Goal: Book appointment/travel/reservation

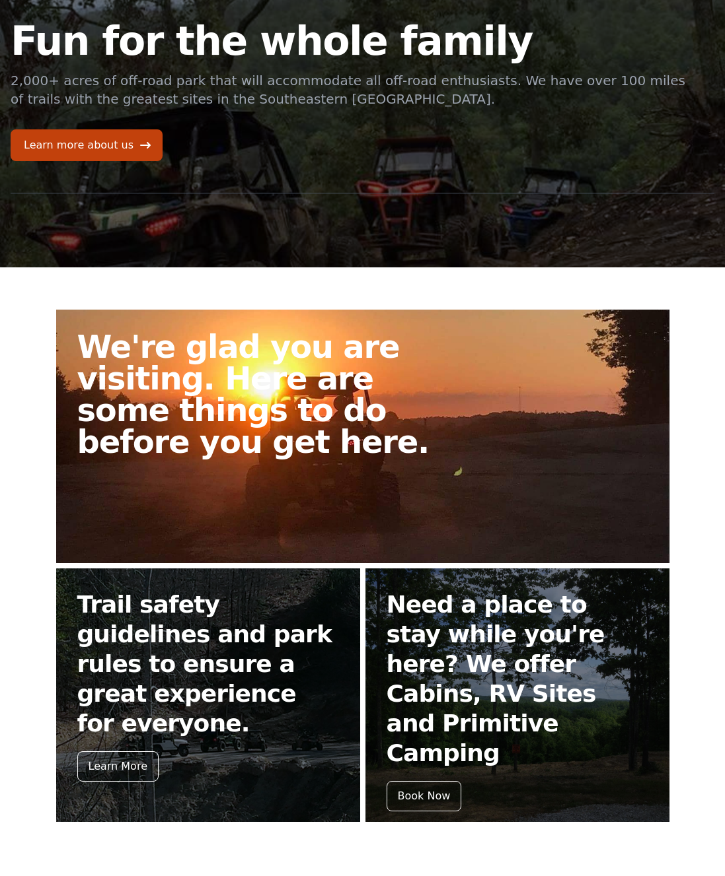
scroll to position [194, 0]
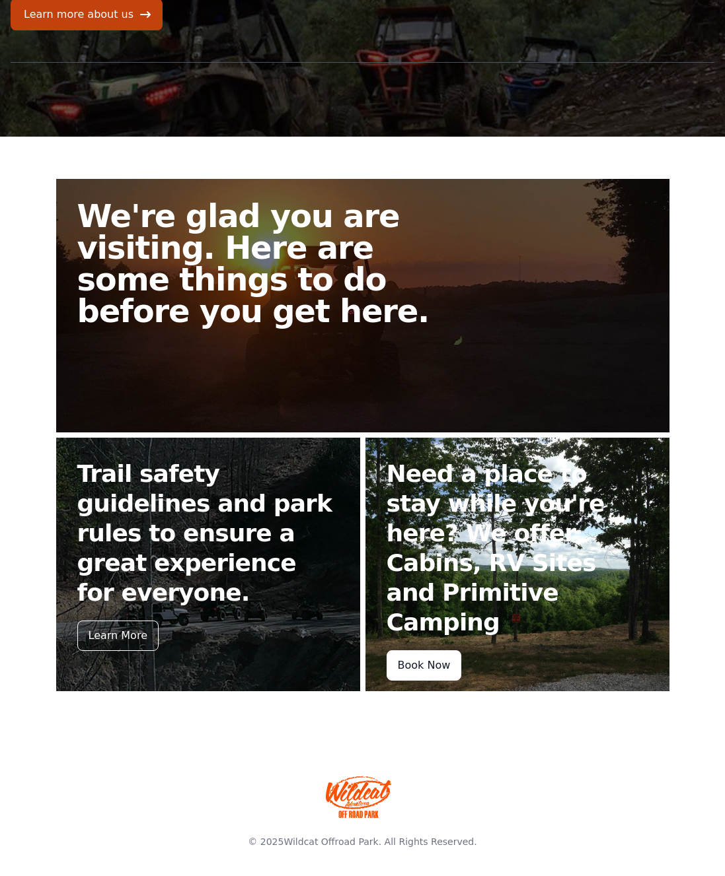
click at [424, 651] on div "Book Now" at bounding box center [423, 666] width 75 height 30
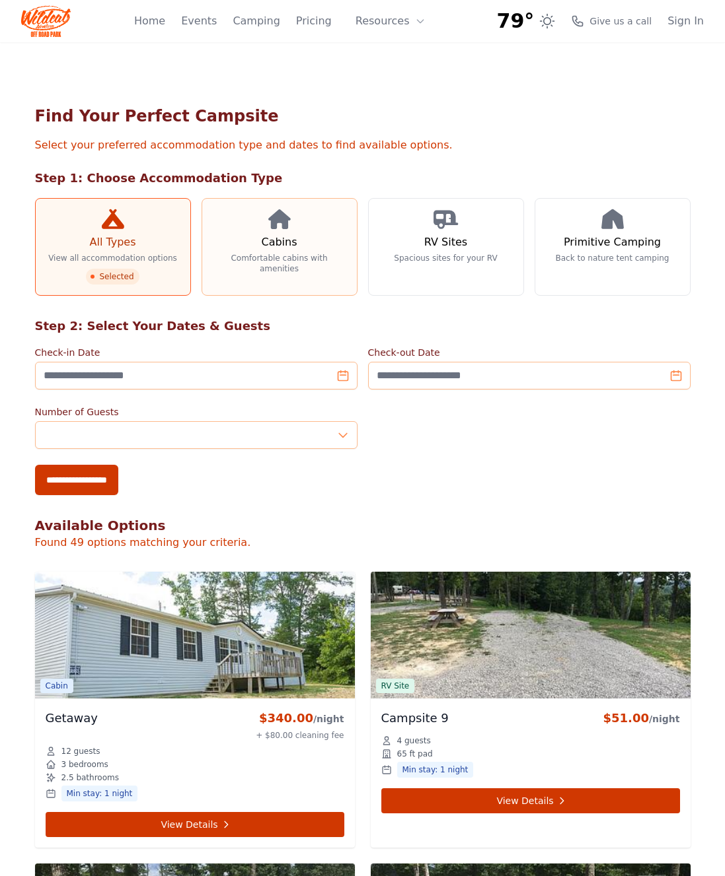
click at [286, 229] on icon at bounding box center [279, 219] width 22 height 20
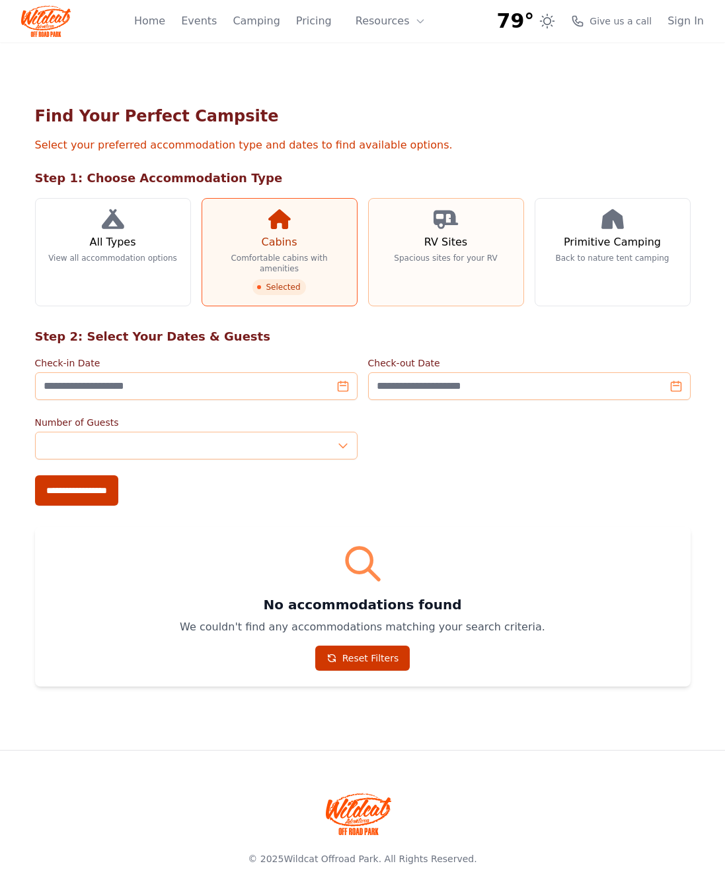
click at [444, 247] on h3 "RV Sites" at bounding box center [445, 242] width 43 height 16
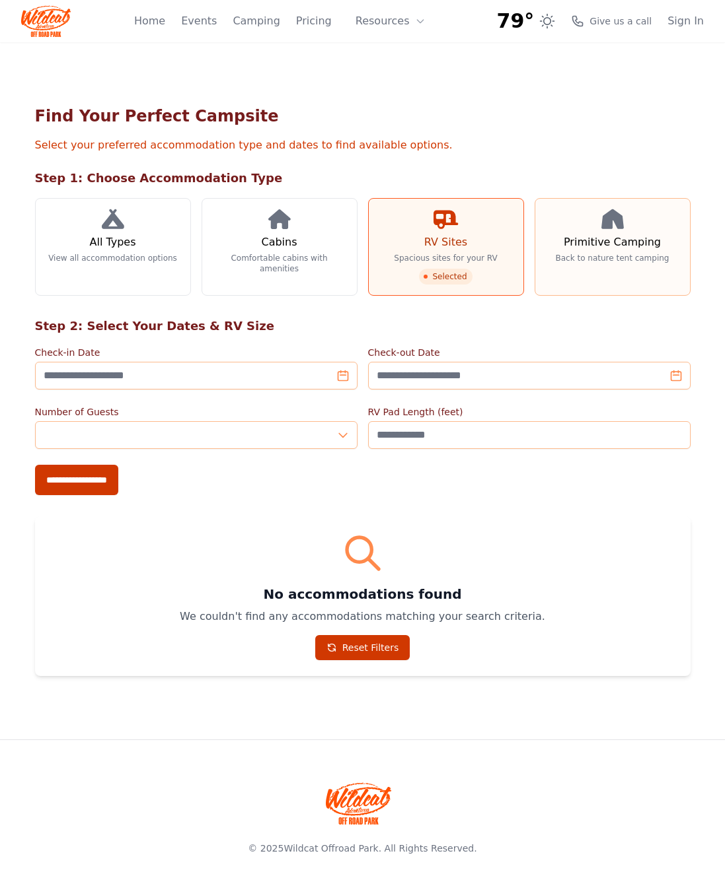
click at [591, 250] on link "Primitive Camping Back to nature tent camping" at bounding box center [612, 247] width 156 height 98
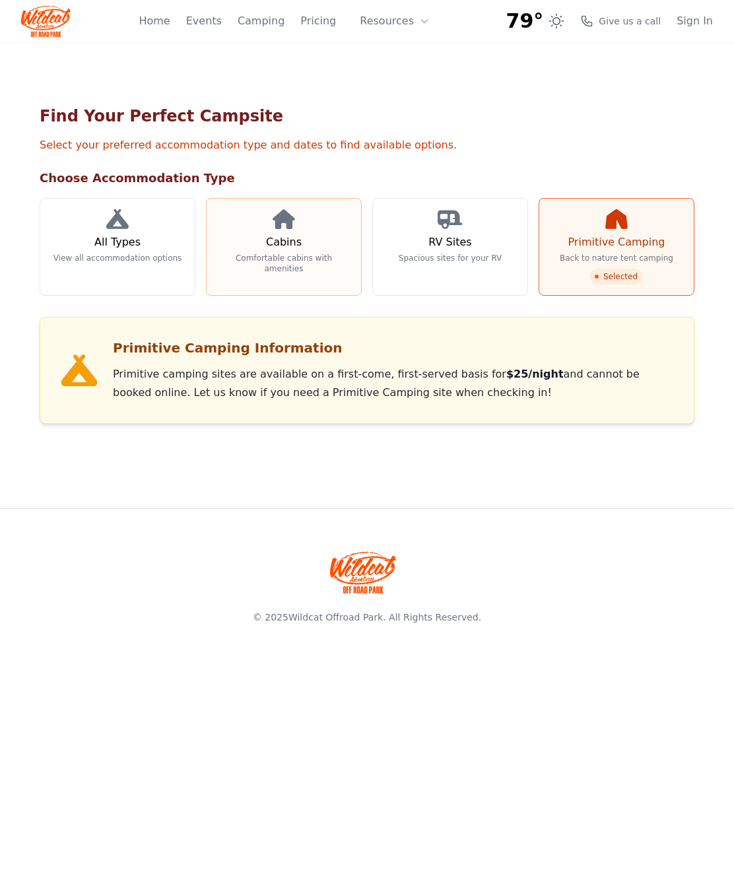
click at [260, 267] on link "Cabins Comfortable cabins with amenities" at bounding box center [284, 247] width 156 height 98
